Goal: Find specific page/section: Find specific page/section

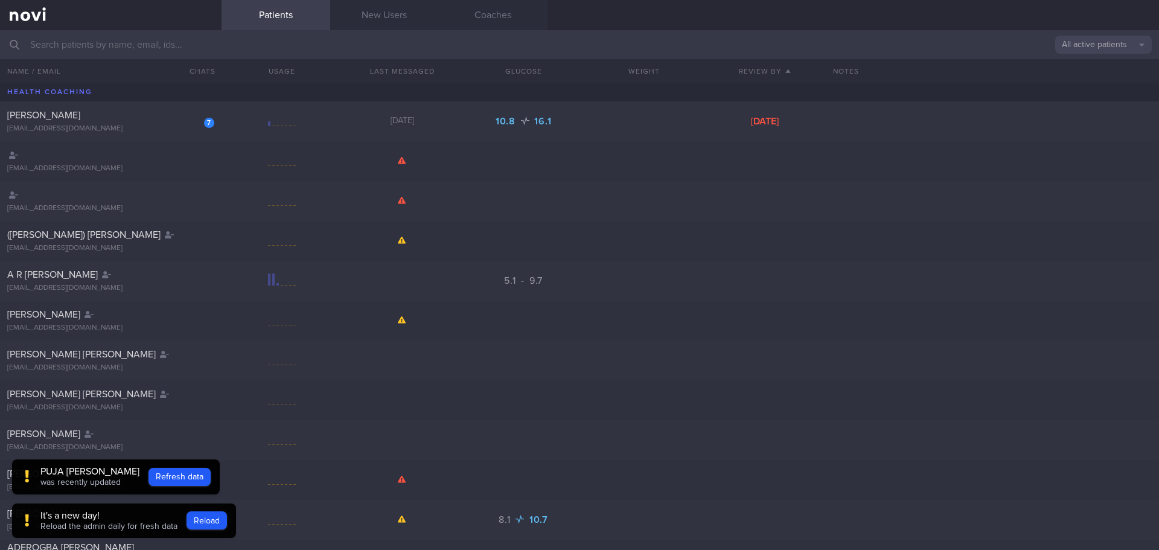
click at [87, 56] on input "text" at bounding box center [579, 44] width 1159 height 29
click at [159, 49] on input "text" at bounding box center [579, 44] width 1159 height 29
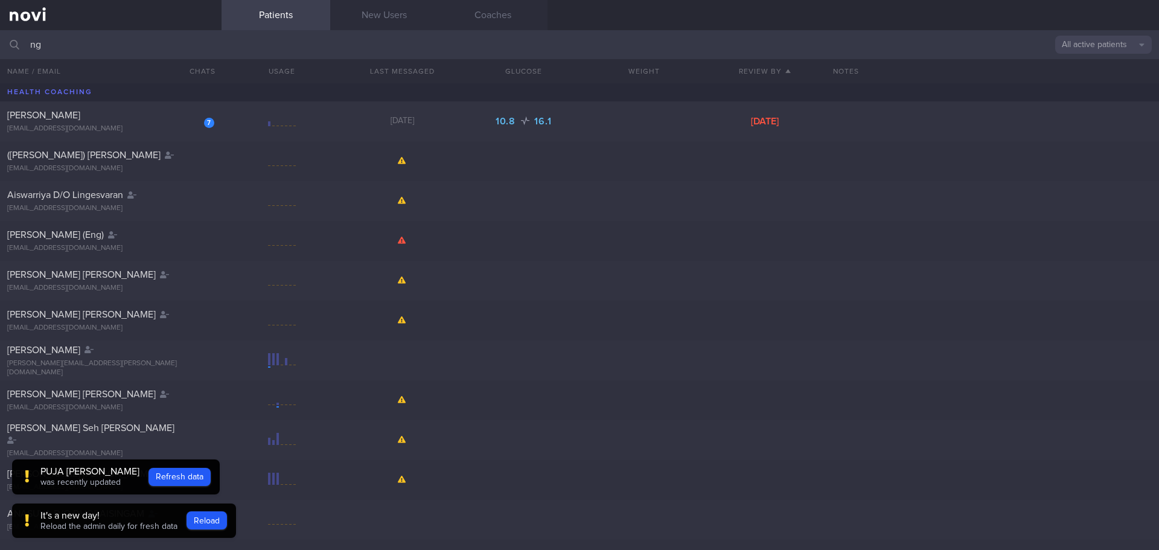
type input "n"
